Goal: Information Seeking & Learning: Learn about a topic

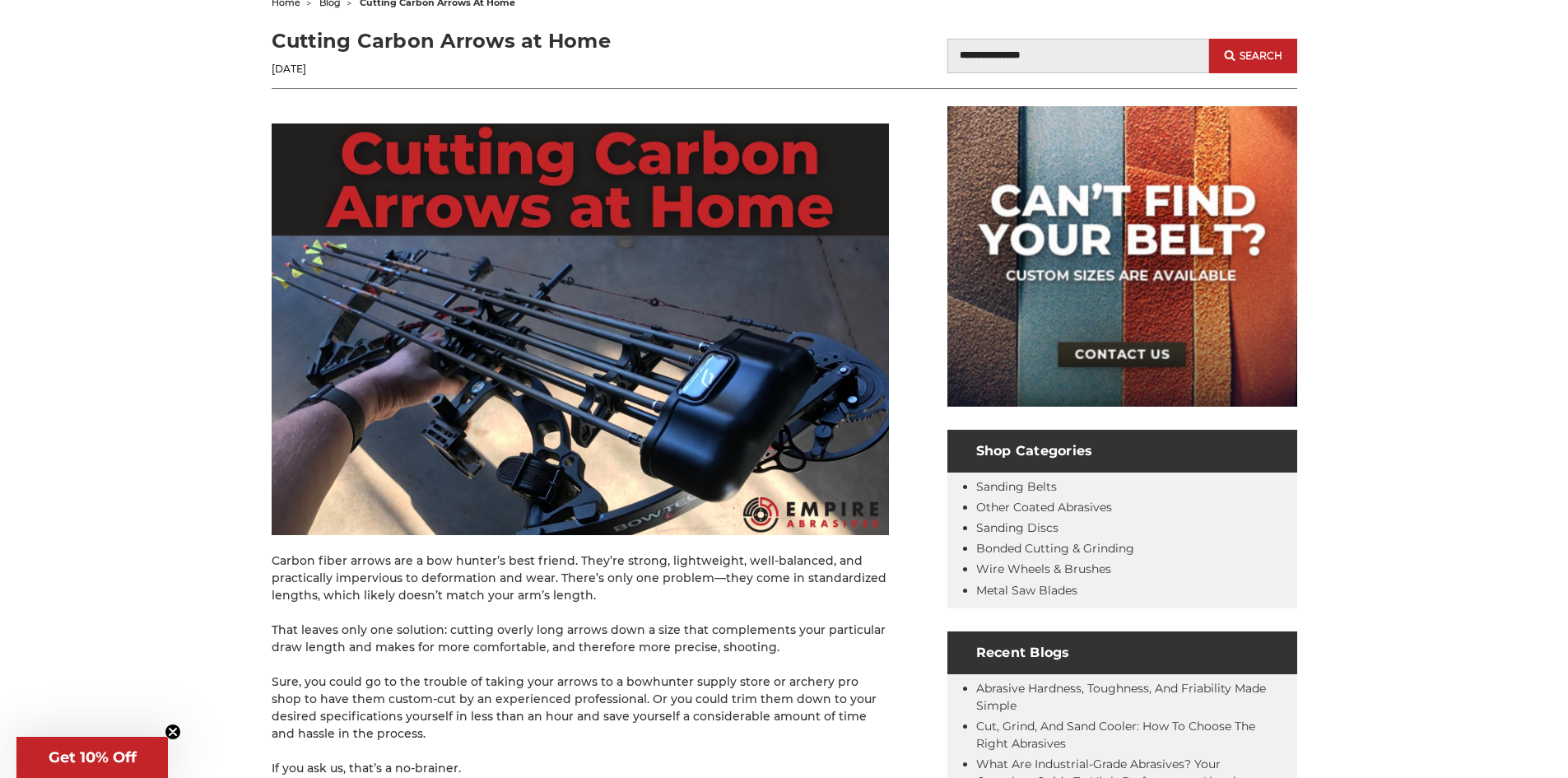
scroll to position [247, 0]
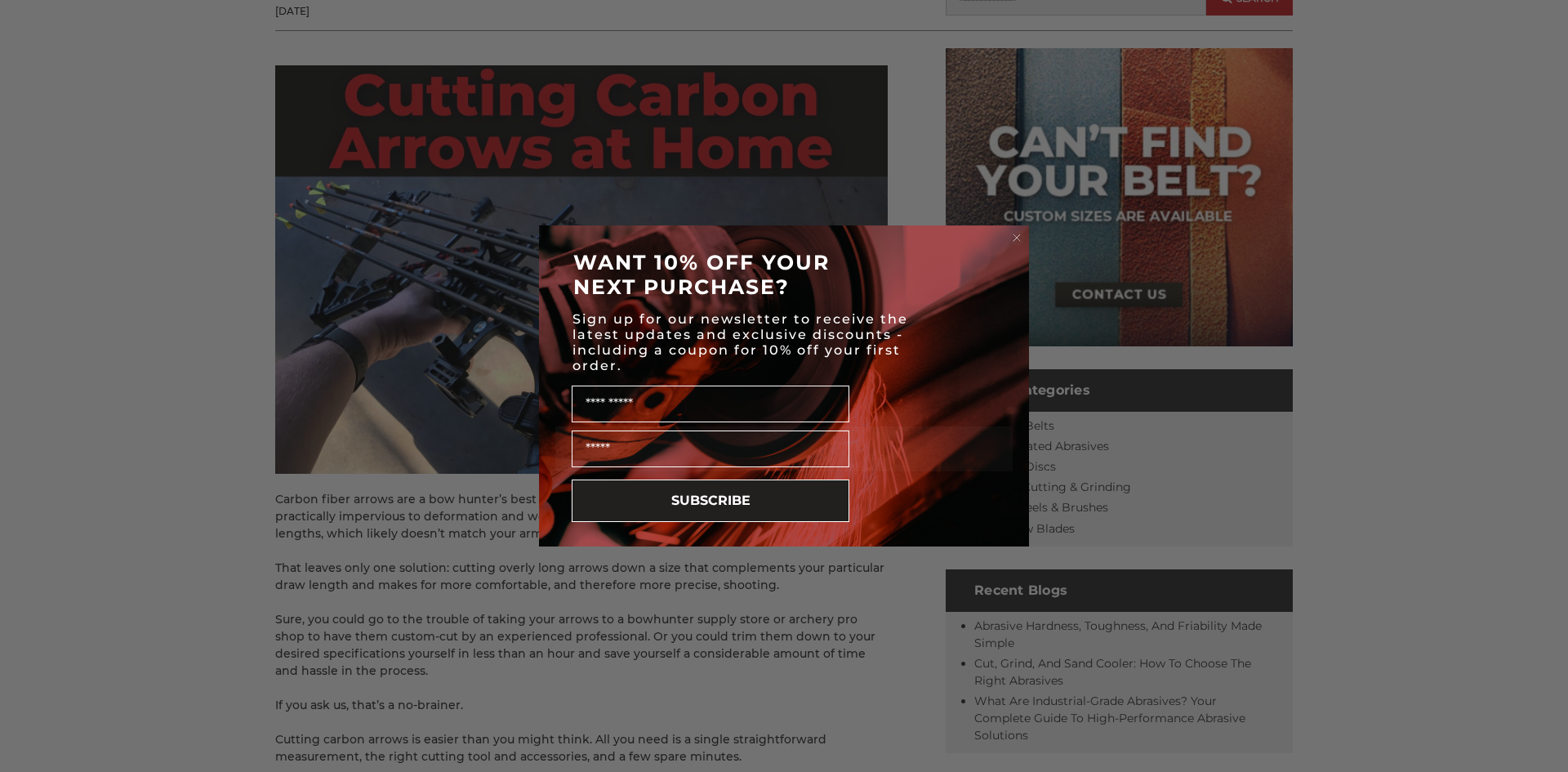
click at [1010, 243] on icon "Close dialog" at bounding box center [1016, 237] width 17 height 17
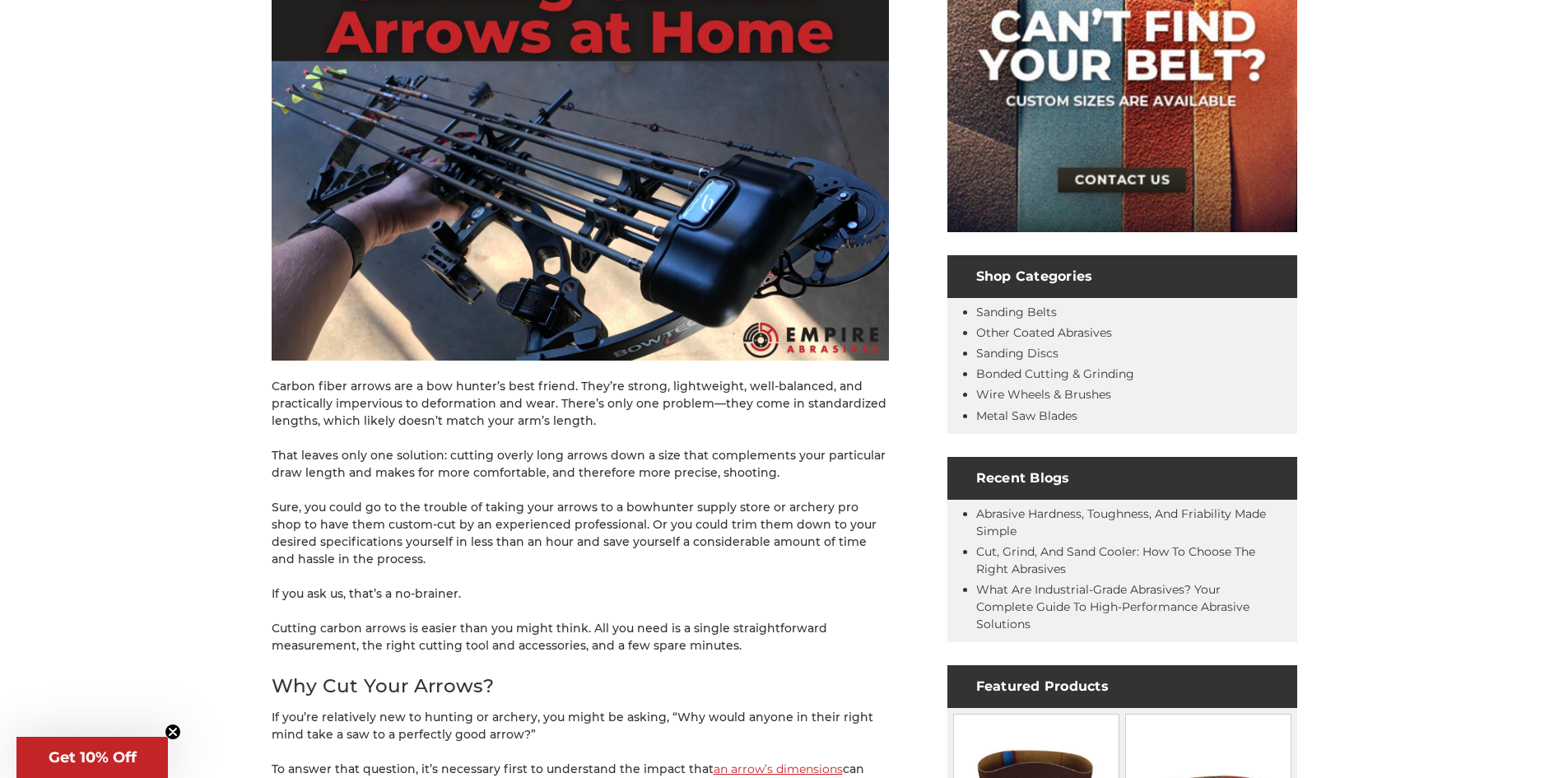
scroll to position [412, 0]
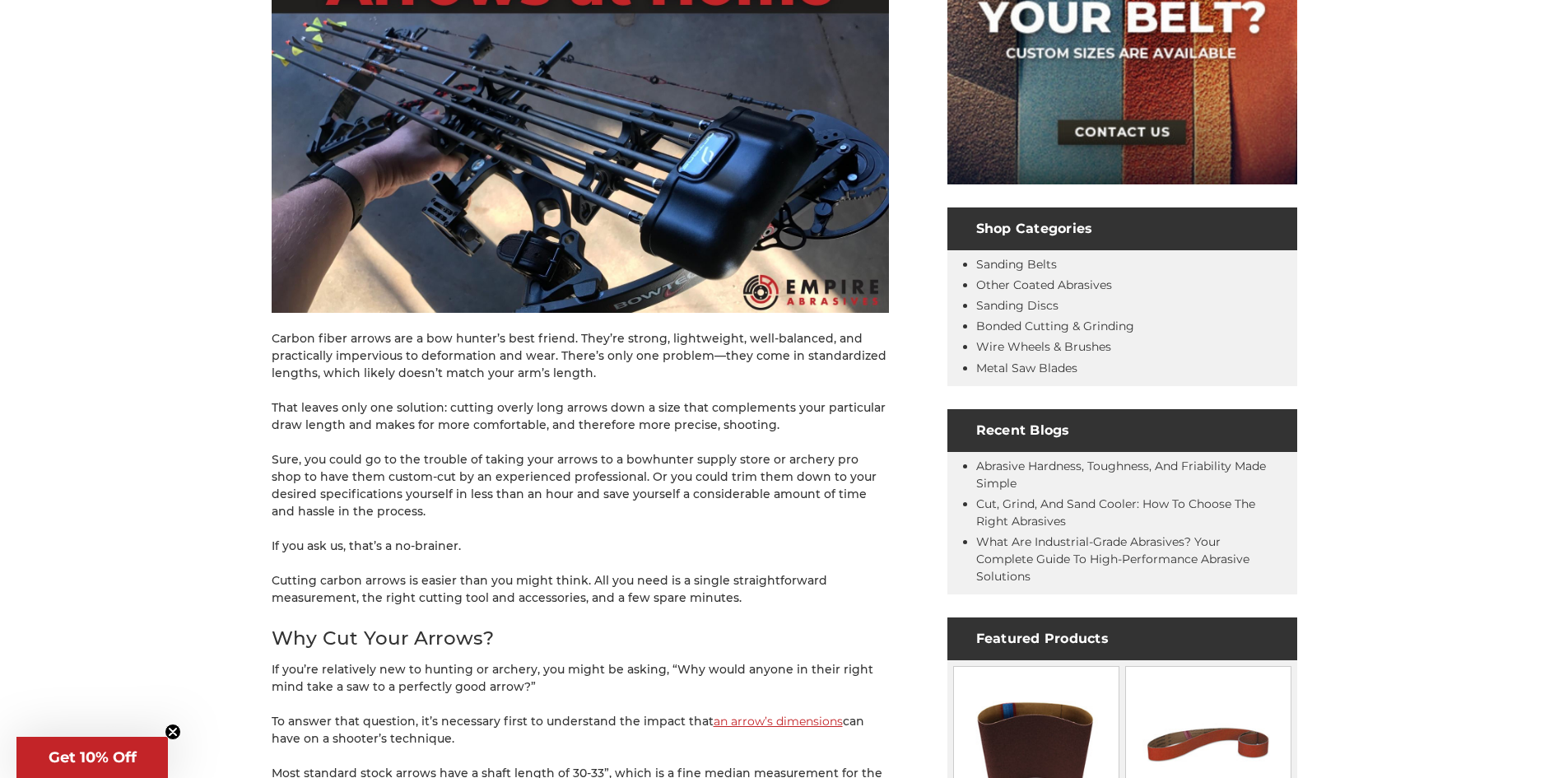
click at [374, 546] on p "If you ask us, that’s a no-brainer." at bounding box center [580, 547] width 618 height 18
click at [451, 585] on p "Cutting carbon arrows is easier than you might think. All you need is a single …" at bounding box center [580, 589] width 618 height 34
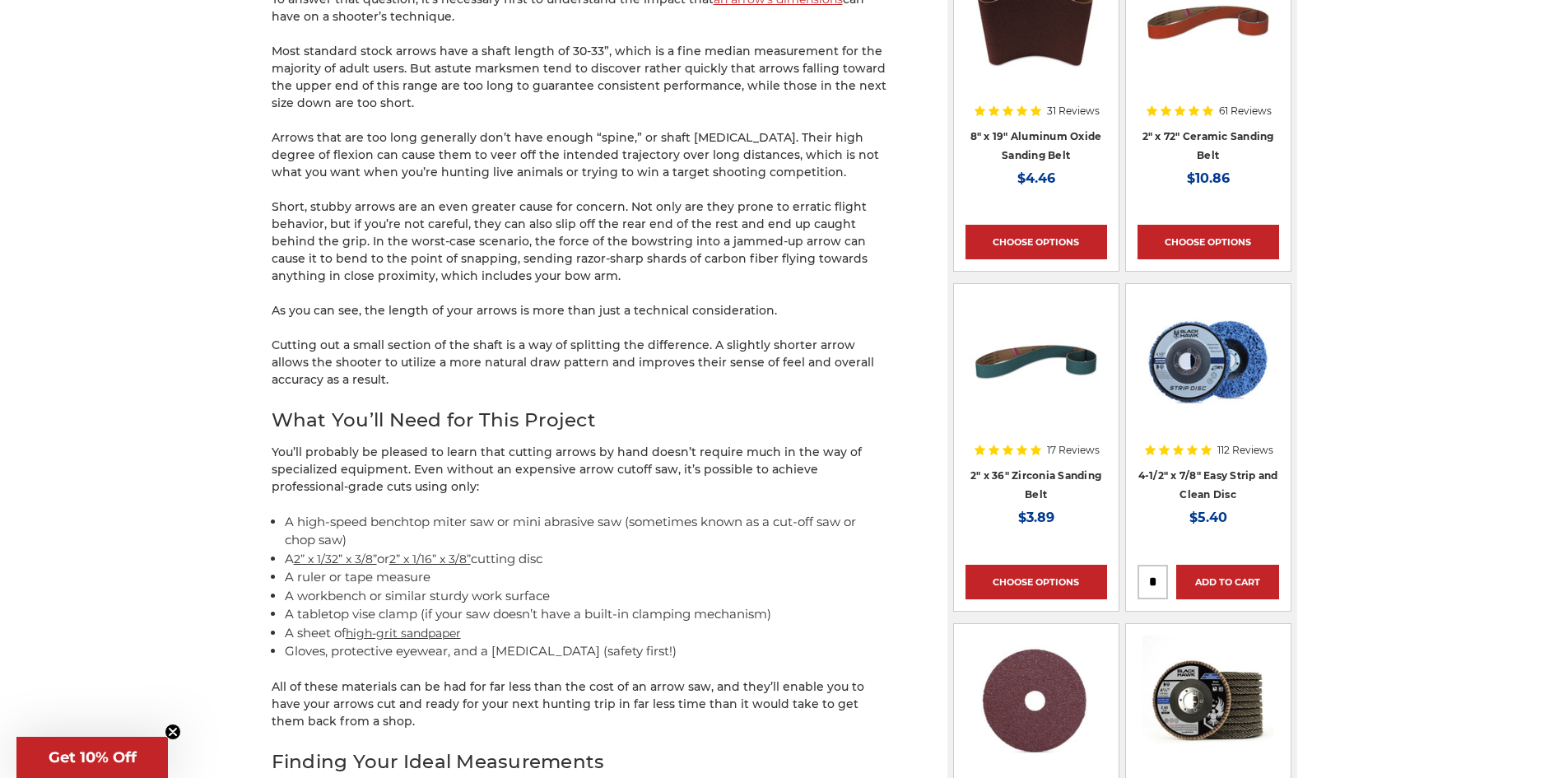
scroll to position [1152, 0]
